Goal: Task Accomplishment & Management: Manage account settings

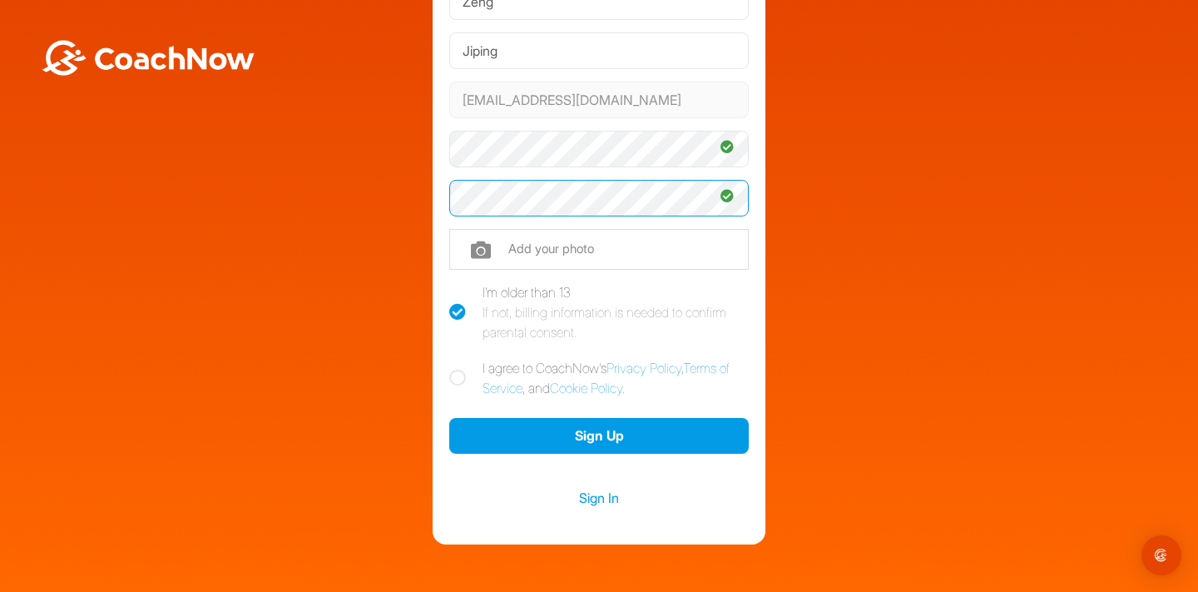
scroll to position [151, 0]
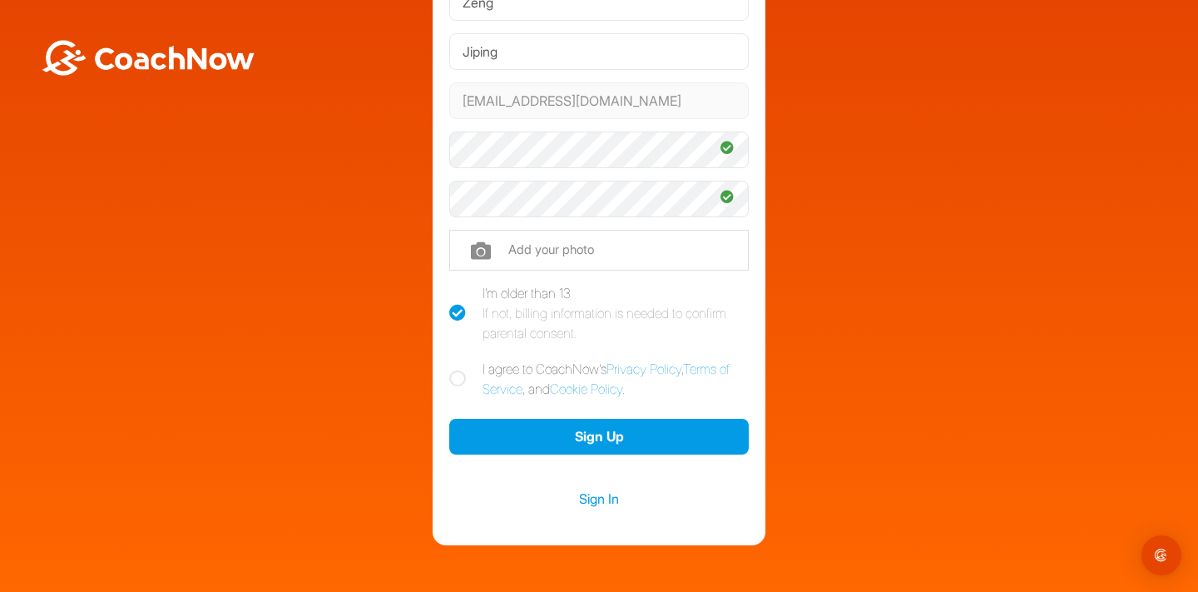
click at [456, 381] on icon at bounding box center [457, 378] width 17 height 17
click at [456, 370] on input "I agree to CoachNow's Privacy Policy , Terms of Service , and Cookie Policy ." at bounding box center [454, 364] width 11 height 11
checkbox input "true"
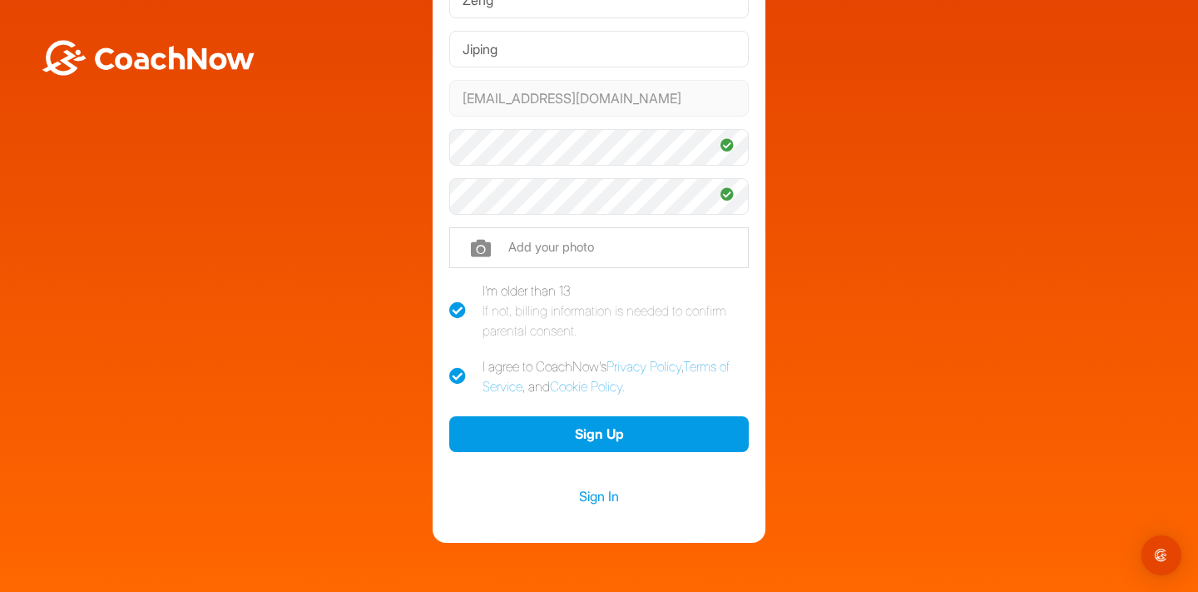
scroll to position [216, 0]
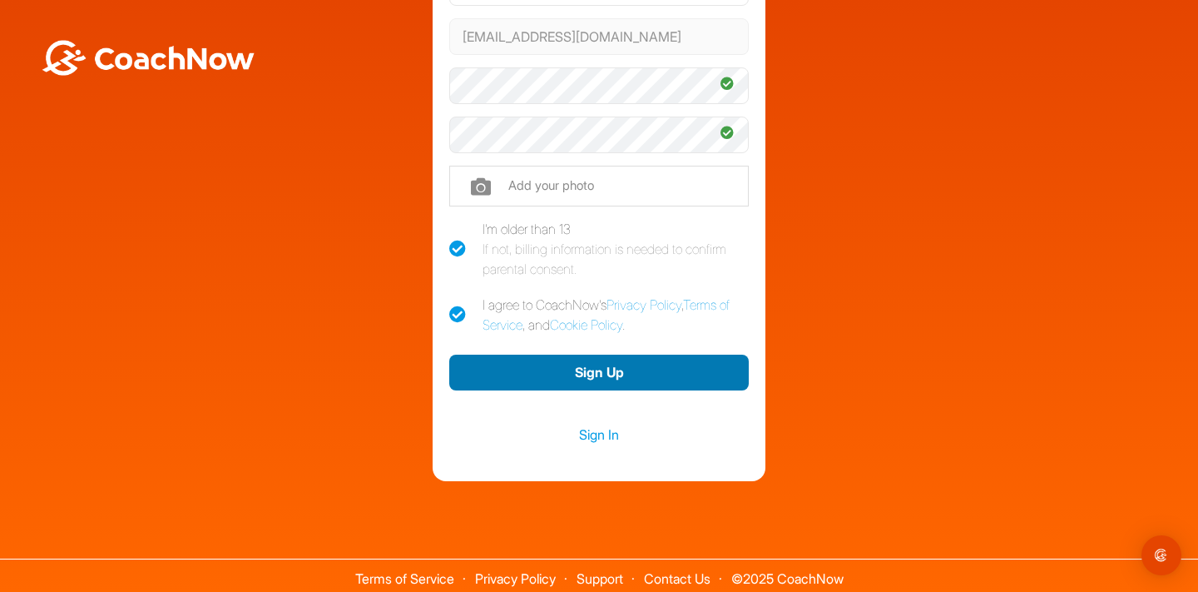
click at [520, 368] on button "Sign Up" at bounding box center [599, 373] width 300 height 36
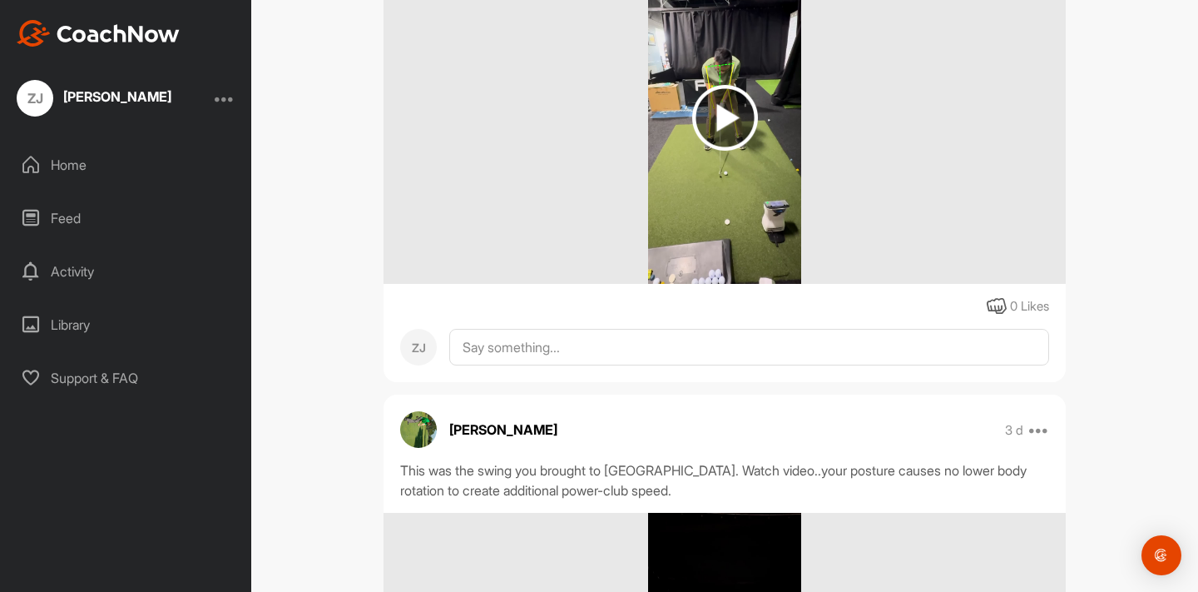
scroll to position [6310, 0]
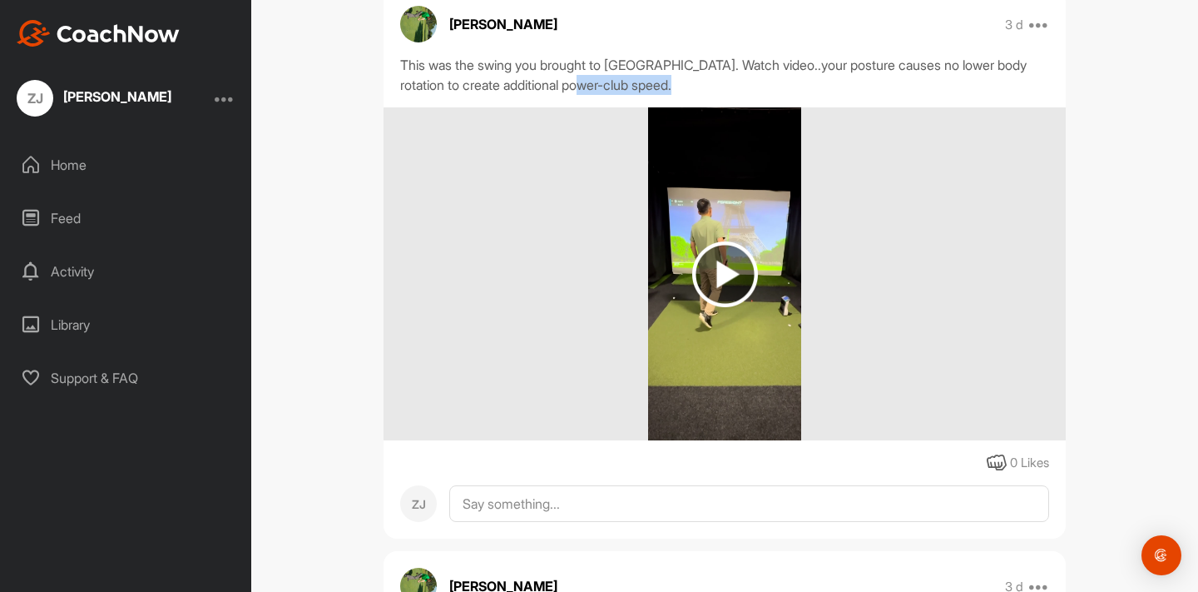
drag, startPoint x: 289, startPoint y: 111, endPoint x: 589, endPoint y: 75, distance: 302.6
click at [593, 76] on div "ZJ Zeng Jiping Bookings Golf Space Settings Your Notifications Leave Space Time…" at bounding box center [724, 296] width 947 height 592
click at [589, 75] on div "This was the swing you brought to Lesson. Watch video..your posture causes no l…" at bounding box center [724, 75] width 649 height 40
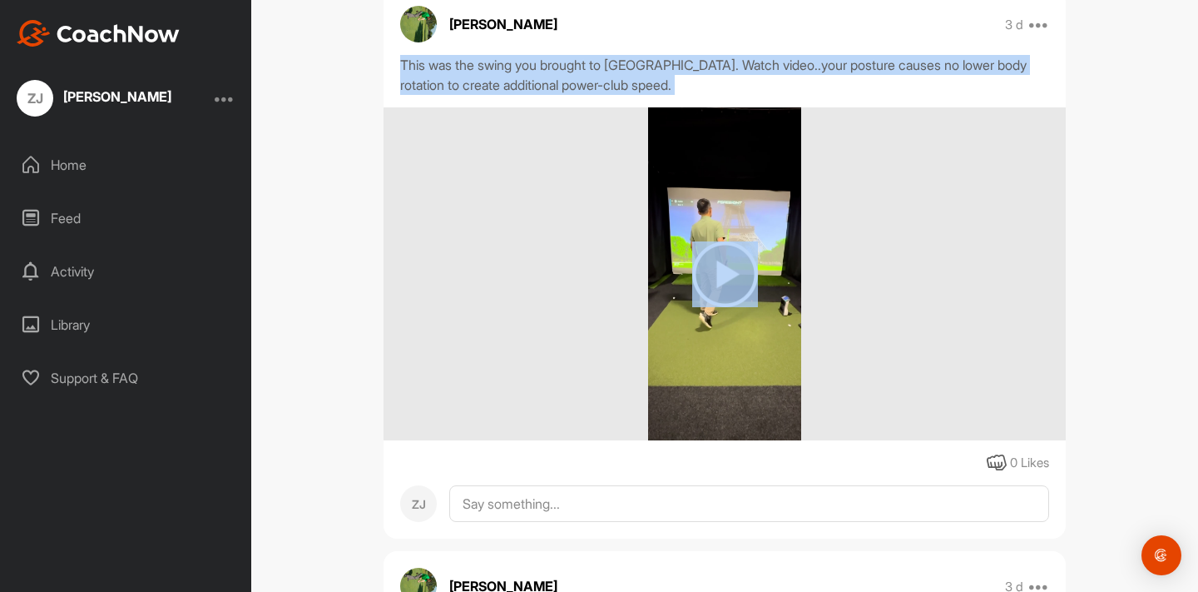
click at [589, 75] on div "This was the swing you brought to Lesson. Watch video..your posture causes no l…" at bounding box center [724, 75] width 649 height 40
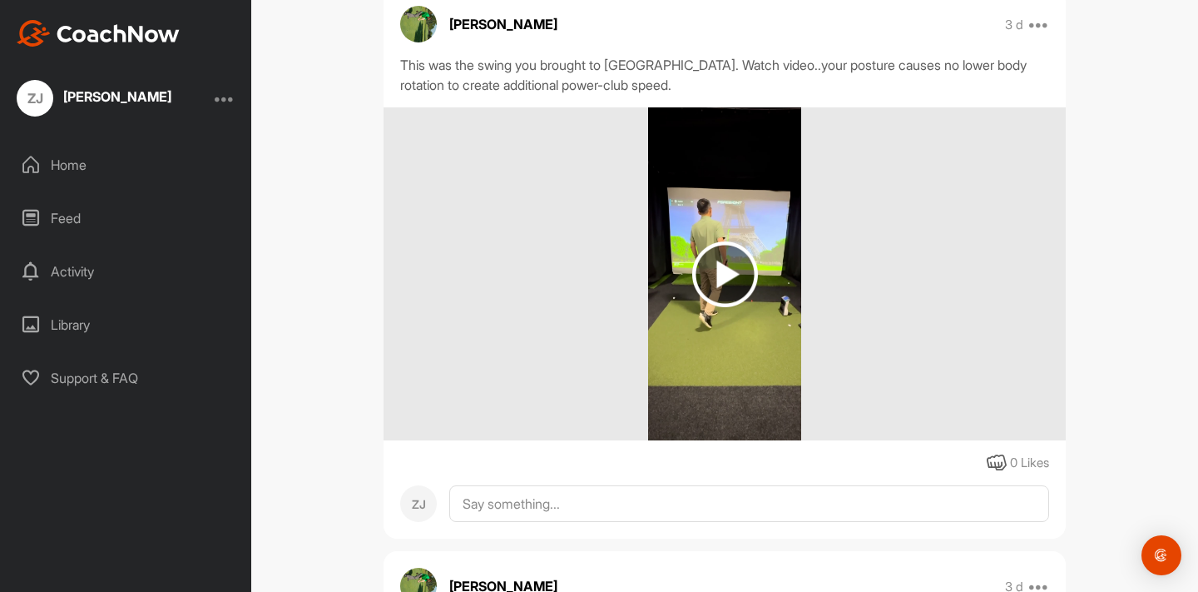
click at [589, 75] on div "This was the swing you brought to Lesson. Watch video..your posture causes no l…" at bounding box center [724, 75] width 649 height 40
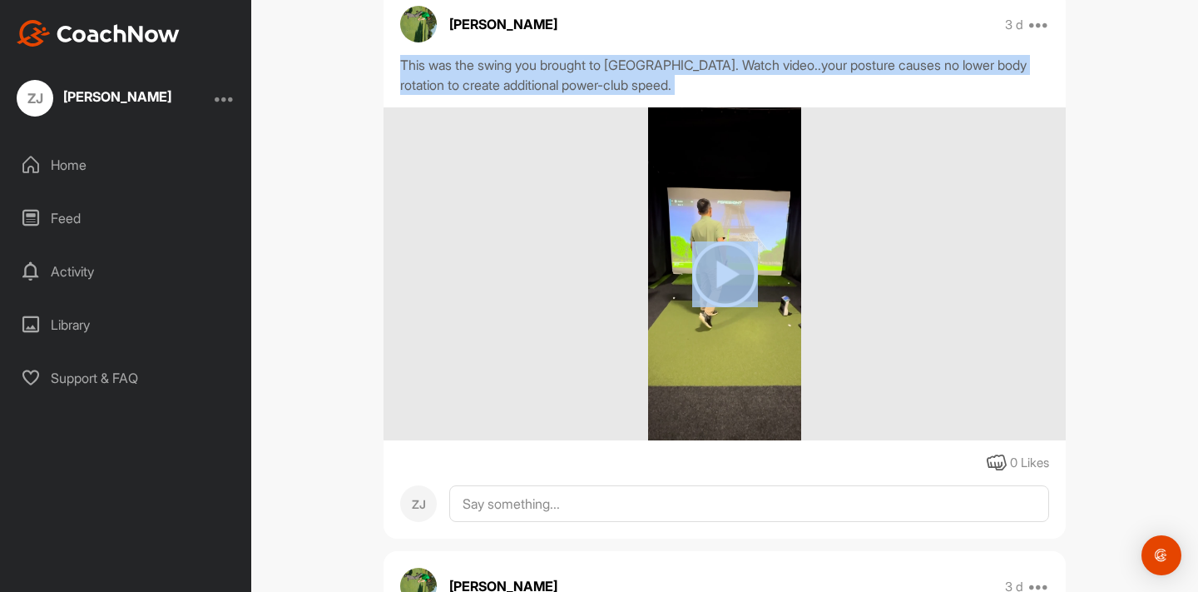
click at [589, 75] on div "This was the swing you brought to Lesson. Watch video..your posture causes no l…" at bounding box center [724, 75] width 649 height 40
click at [627, 75] on div "This was the swing you brought to Lesson. Watch video..your posture causes no l…" at bounding box center [724, 75] width 649 height 40
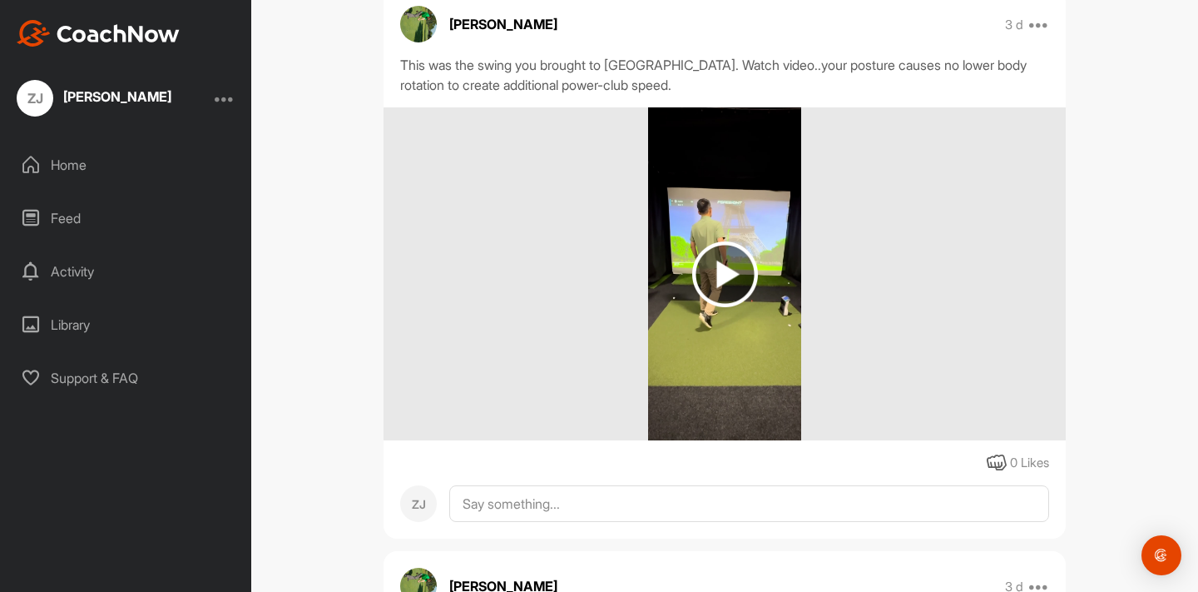
click at [627, 75] on div "This was the swing you brought to Lesson. Watch video..your posture causes no l…" at bounding box center [724, 75] width 649 height 40
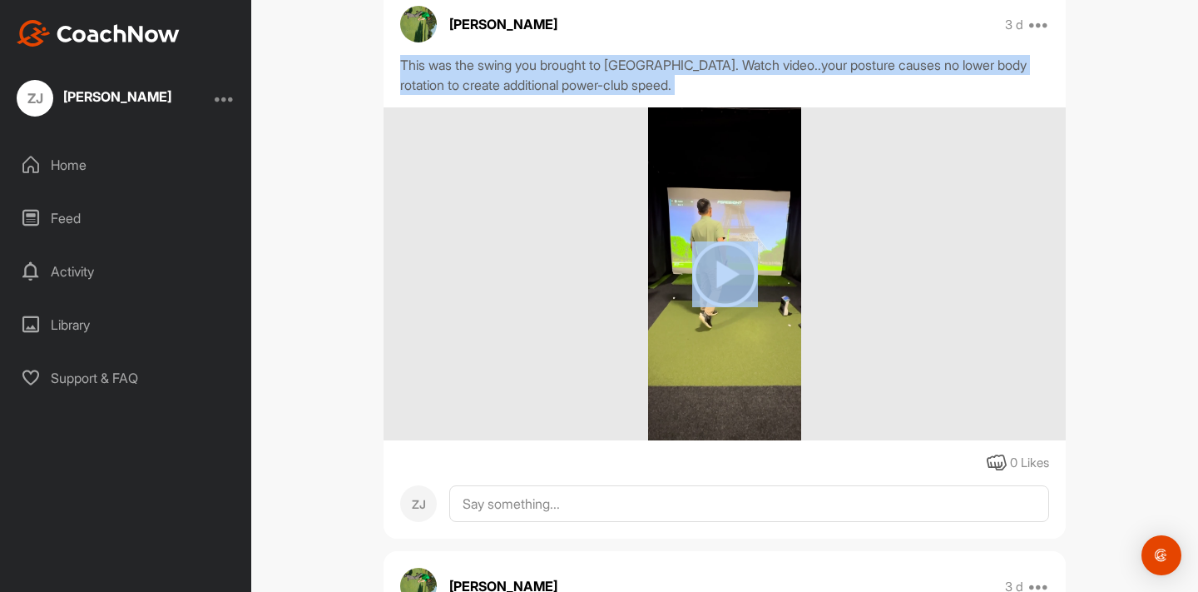
click at [627, 75] on div "This was the swing you brought to Lesson. Watch video..your posture causes no l…" at bounding box center [724, 75] width 649 height 40
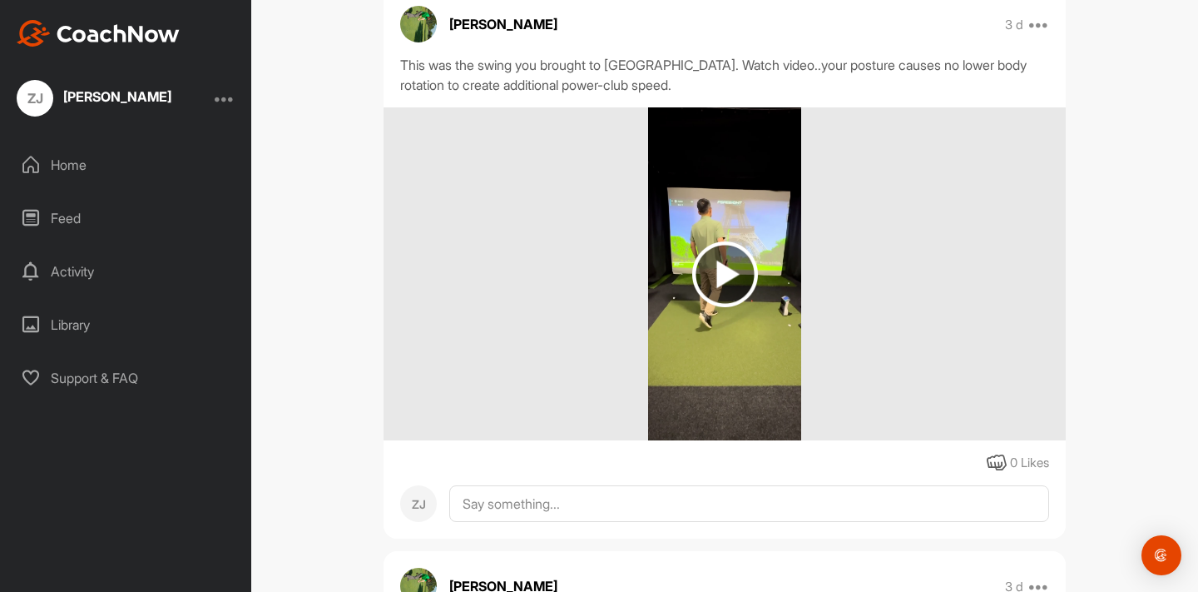
click at [627, 75] on div "This was the swing you brought to Lesson. Watch video..your posture causes no l…" at bounding box center [724, 75] width 649 height 40
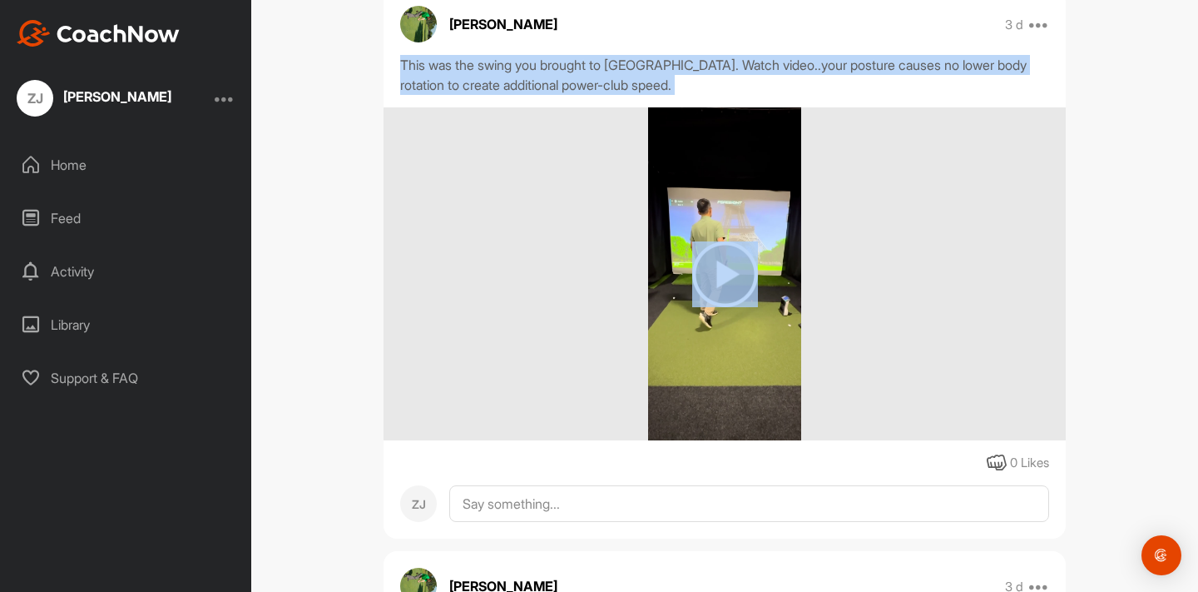
click at [627, 75] on div "This was the swing you brought to Lesson. Watch video..your posture causes no l…" at bounding box center [724, 75] width 649 height 40
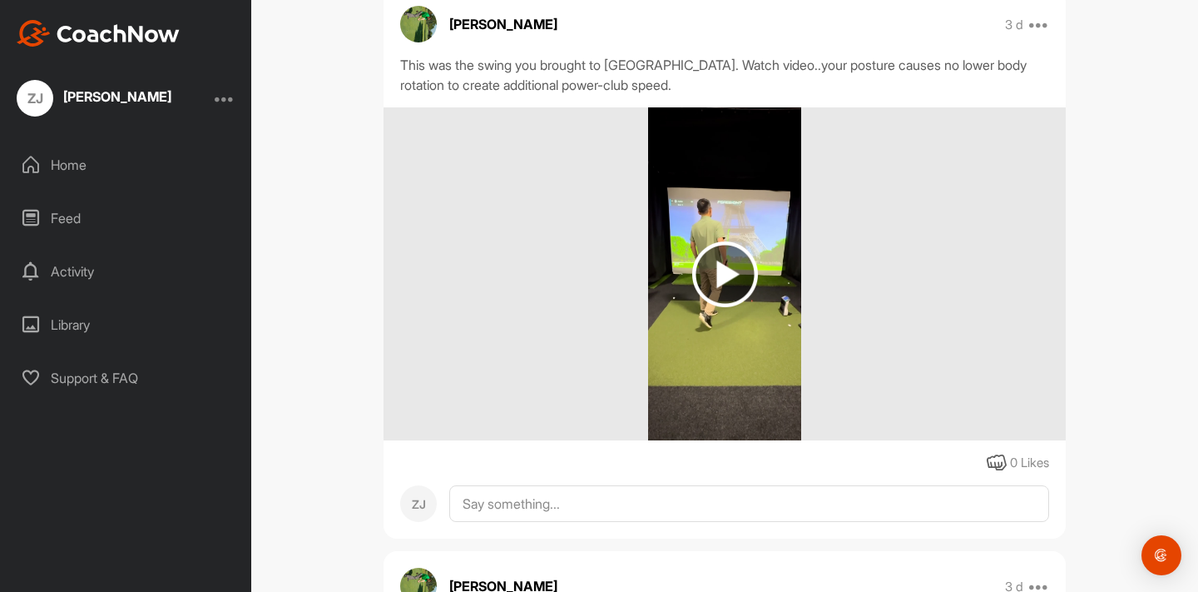
click at [627, 75] on div "This was the swing you brought to Lesson. Watch video..your posture causes no l…" at bounding box center [724, 75] width 649 height 40
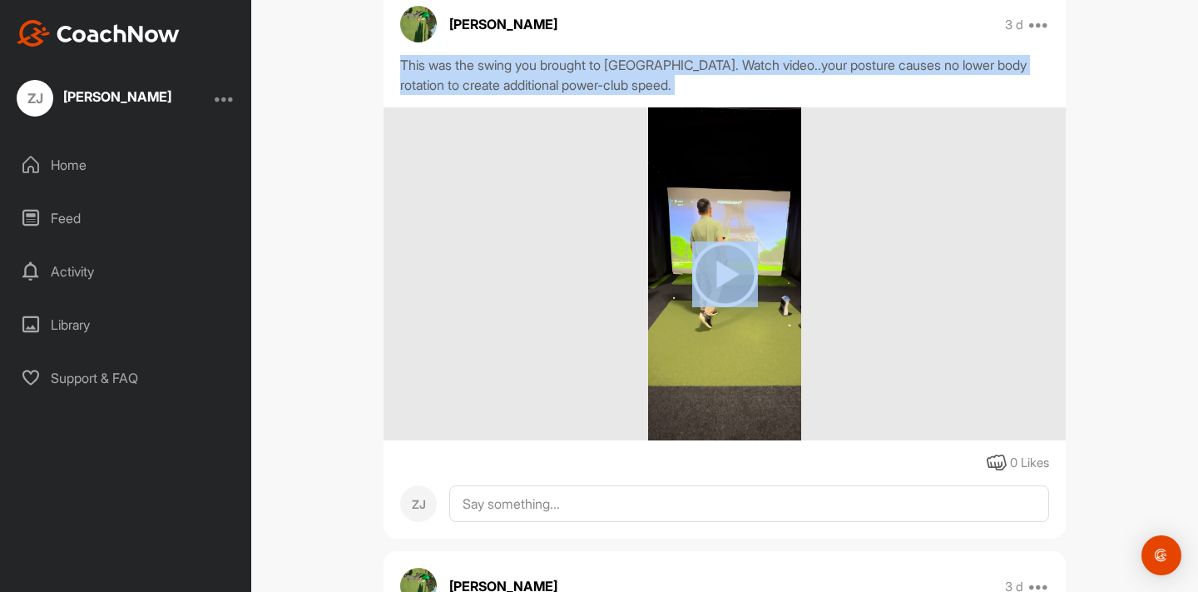
click at [627, 75] on div "This was the swing you brought to Lesson. Watch video..your posture causes no l…" at bounding box center [724, 75] width 649 height 40
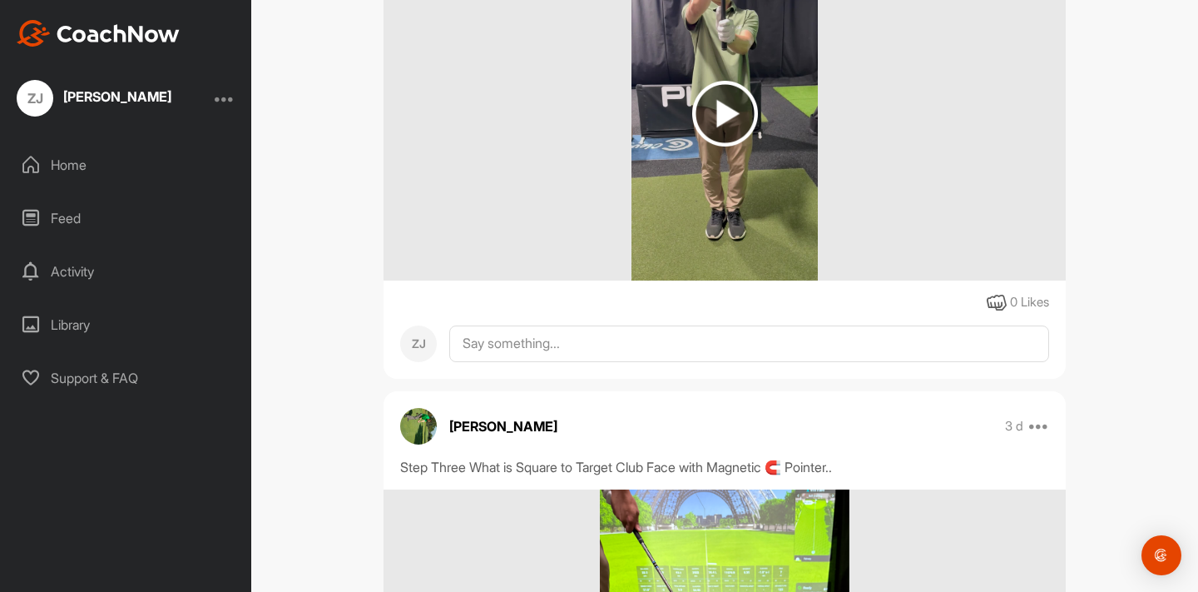
scroll to position [0, 0]
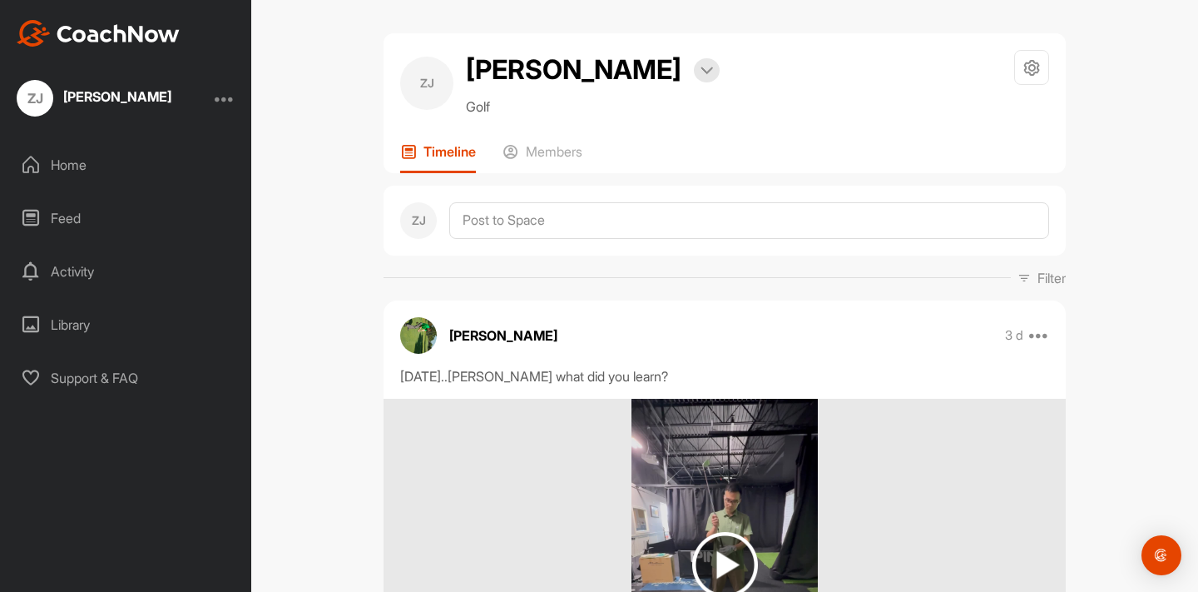
click at [310, 56] on div "ZJ Zeng Jiping Bookings Golf Space Settings Your Notifications Leave Space Time…" at bounding box center [724, 296] width 947 height 592
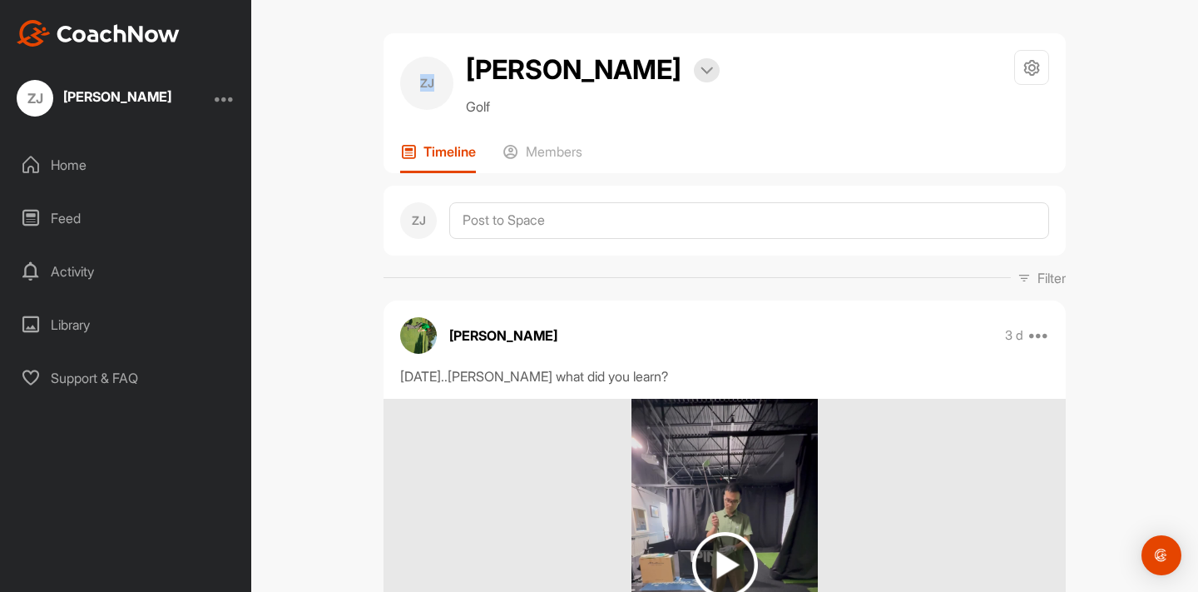
click at [310, 56] on div "ZJ Zeng Jiping Bookings Golf Space Settings Your Notifications Leave Space Time…" at bounding box center [724, 296] width 947 height 592
click at [386, 32] on div "ZJ Zeng Jiping Bookings Golf Space Settings Your Notifications Leave Space Time…" at bounding box center [724, 296] width 947 height 592
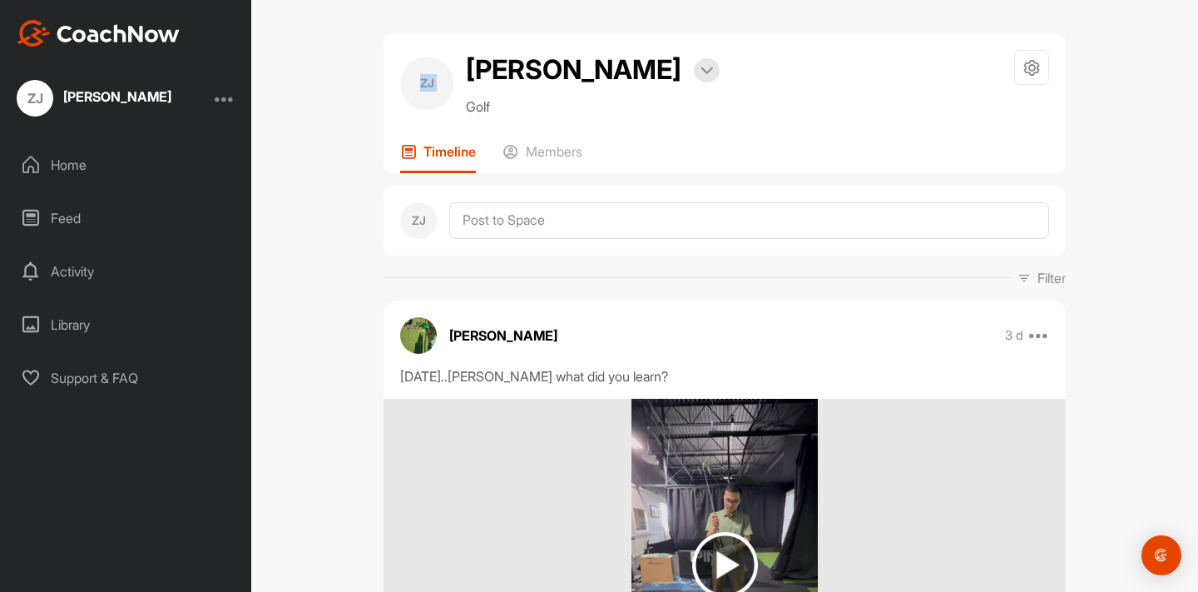
click at [386, 32] on div "ZJ Zeng Jiping Bookings Golf Space Settings Your Notifications Leave Space Time…" at bounding box center [724, 296] width 947 height 592
click at [529, 70] on h2 "[PERSON_NAME]" at bounding box center [574, 70] width 216 height 40
click at [694, 76] on div at bounding box center [707, 70] width 26 height 24
click at [320, 63] on div "ZJ Zeng Jiping Bookings Golf Space Settings Your Notifications Leave Space Time…" at bounding box center [724, 296] width 947 height 592
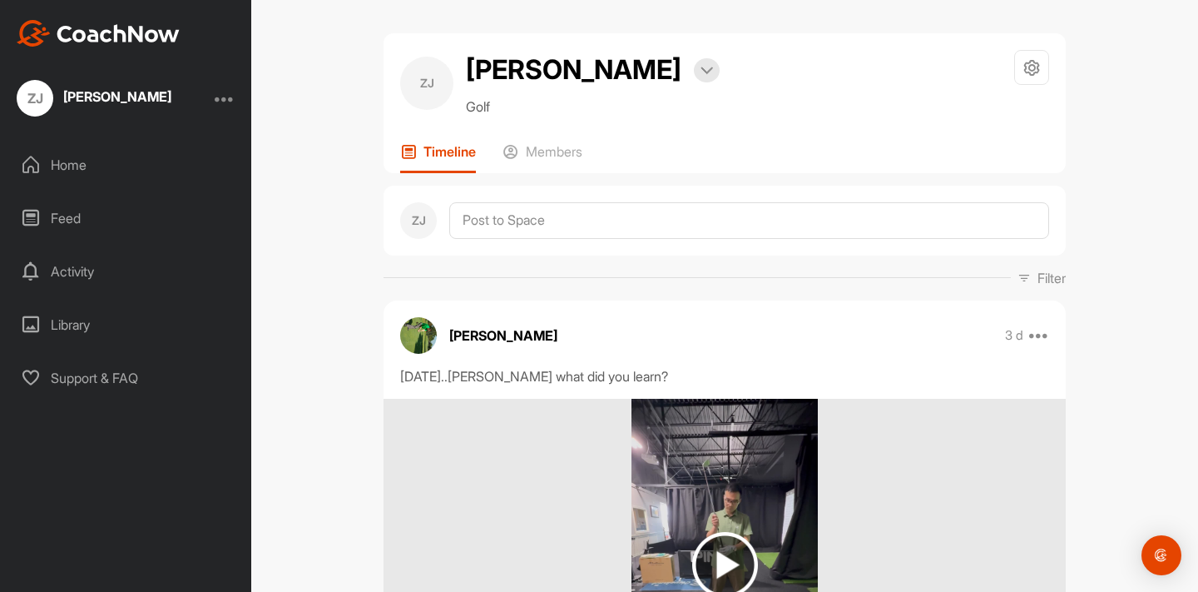
click at [320, 63] on div "ZJ Zeng Jiping Bookings Golf Space Settings Your Notifications Leave Space Time…" at bounding box center [724, 296] width 947 height 592
